Goal: Task Accomplishment & Management: Use online tool/utility

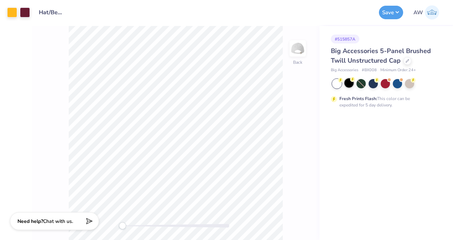
click at [349, 84] on div at bounding box center [348, 82] width 9 height 9
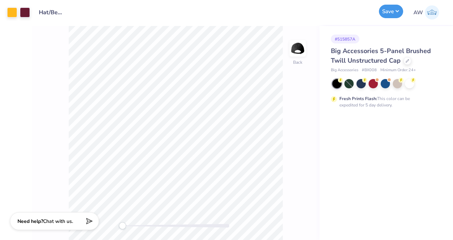
click at [394, 15] on button "Save" at bounding box center [391, 12] width 24 height 14
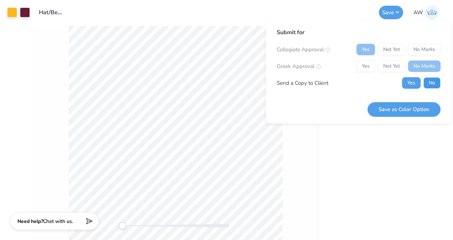
click at [429, 82] on button "No" at bounding box center [432, 82] width 17 height 11
click at [416, 108] on button "Save as Color Option" at bounding box center [404, 109] width 73 height 15
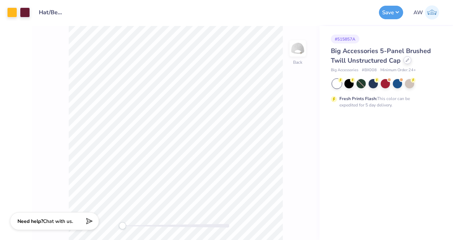
click at [409, 62] on div at bounding box center [408, 60] width 8 height 8
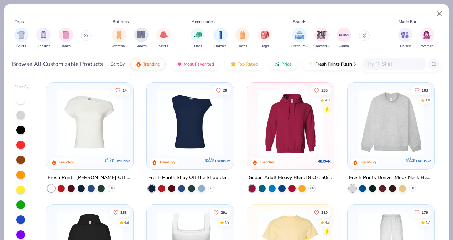
click at [382, 63] on input "text" at bounding box center [394, 64] width 55 height 8
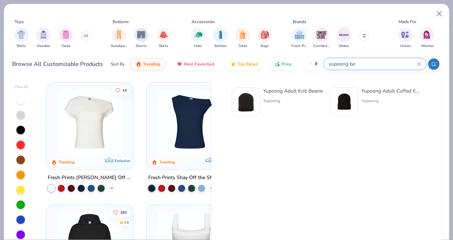
type input "yupoong be"
click at [352, 101] on img at bounding box center [344, 101] width 22 height 22
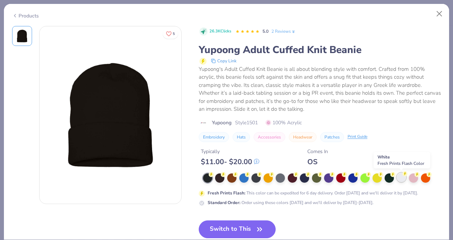
click at [403, 179] on div at bounding box center [401, 177] width 9 height 9
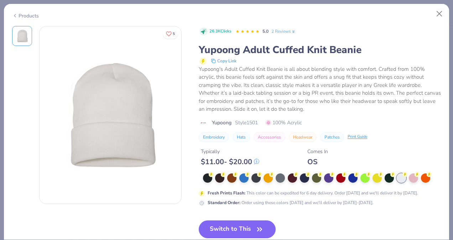
scroll to position [26, 0]
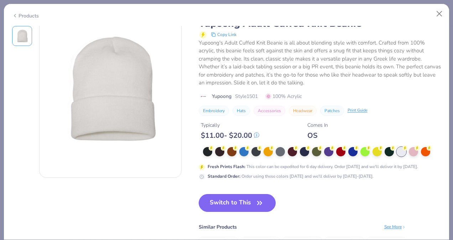
click at [247, 203] on button "Switch to This" at bounding box center [237, 203] width 77 height 18
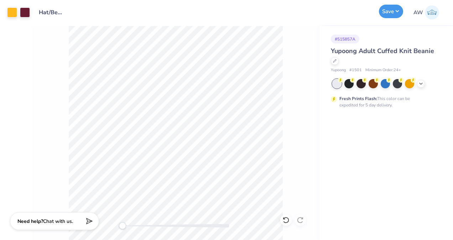
click at [394, 12] on button "Save" at bounding box center [391, 12] width 24 height 14
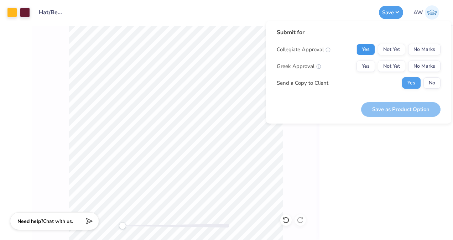
click at [363, 50] on button "Yes" at bounding box center [366, 49] width 19 height 11
click at [423, 68] on button "No Marks" at bounding box center [424, 66] width 32 height 11
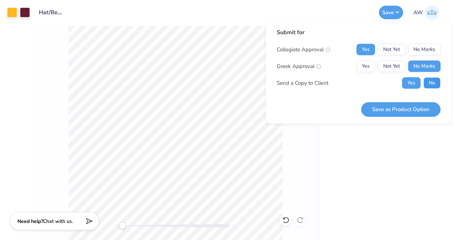
click at [429, 81] on button "No" at bounding box center [432, 82] width 17 height 11
click at [404, 105] on button "Save as Product Option" at bounding box center [400, 109] width 79 height 15
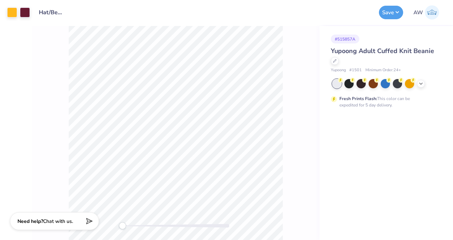
click at [342, 85] on div at bounding box center [385, 83] width 107 height 9
click at [345, 84] on div at bounding box center [348, 82] width 9 height 9
click at [389, 18] on div "Save" at bounding box center [391, 13] width 24 height 14
click at [393, 11] on button "Save" at bounding box center [391, 12] width 24 height 14
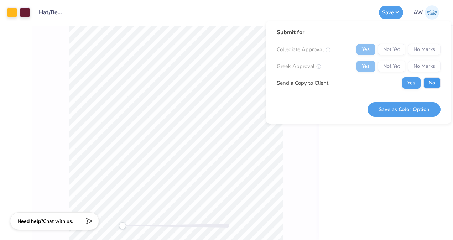
click at [431, 82] on button "No" at bounding box center [432, 82] width 17 height 11
click at [409, 108] on button "Save as Color Option" at bounding box center [404, 109] width 73 height 15
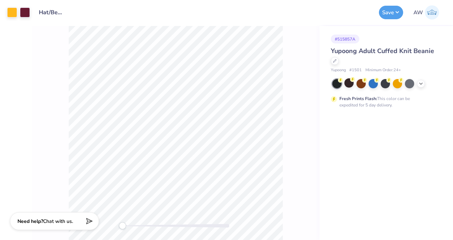
click at [409, 108] on div "Fresh Prints Flash: This color can be expedited for 5 day delivery." at bounding box center [383, 101] width 88 height 13
